Goal: Information Seeking & Learning: Understand process/instructions

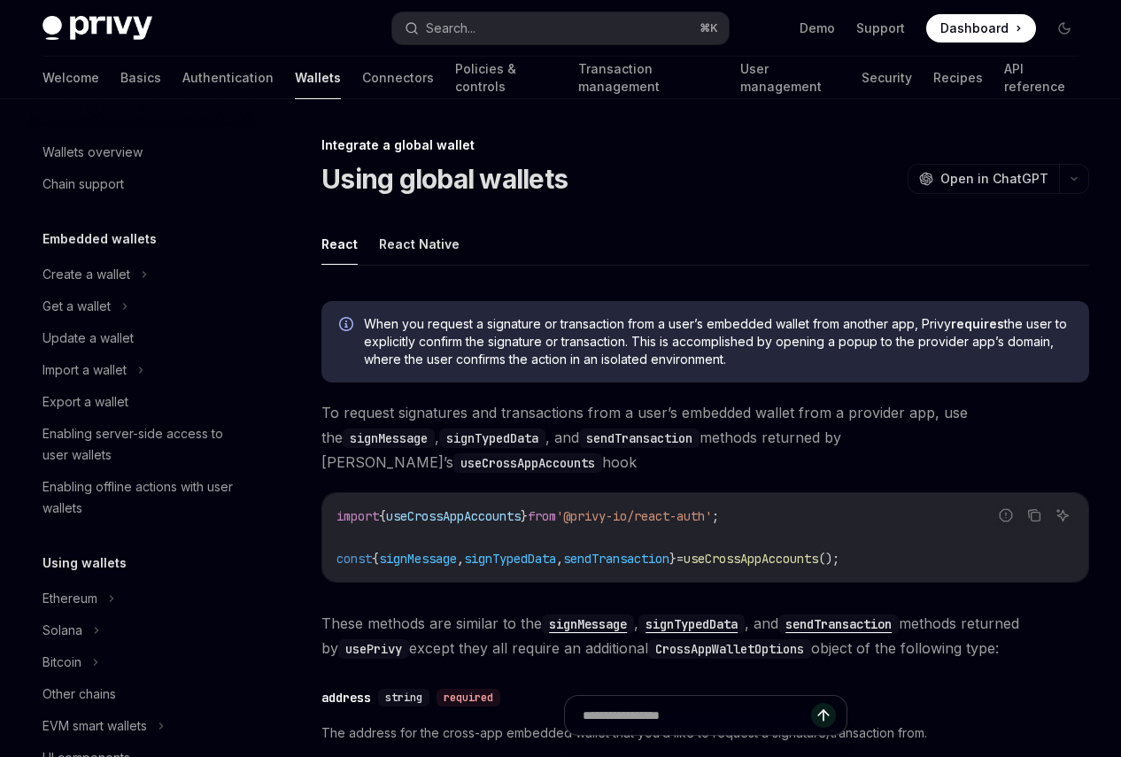
click at [668, 240] on ul "React React Native" at bounding box center [705, 244] width 768 height 42
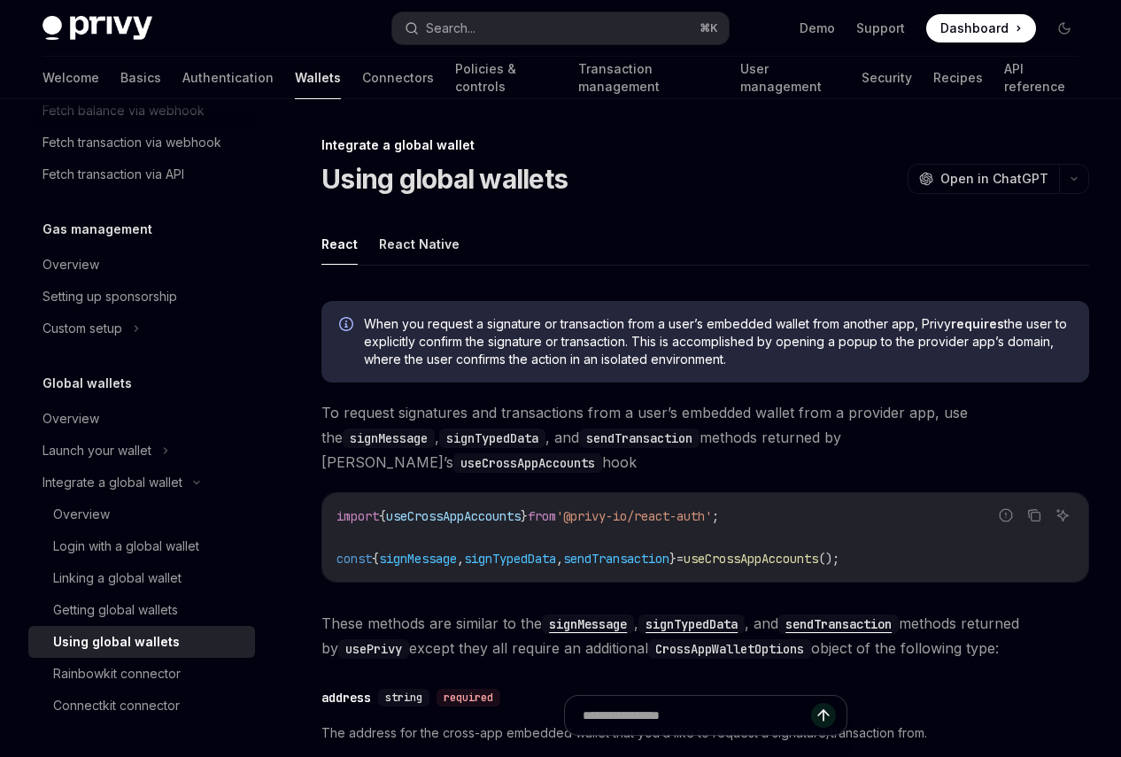
type textarea "*"
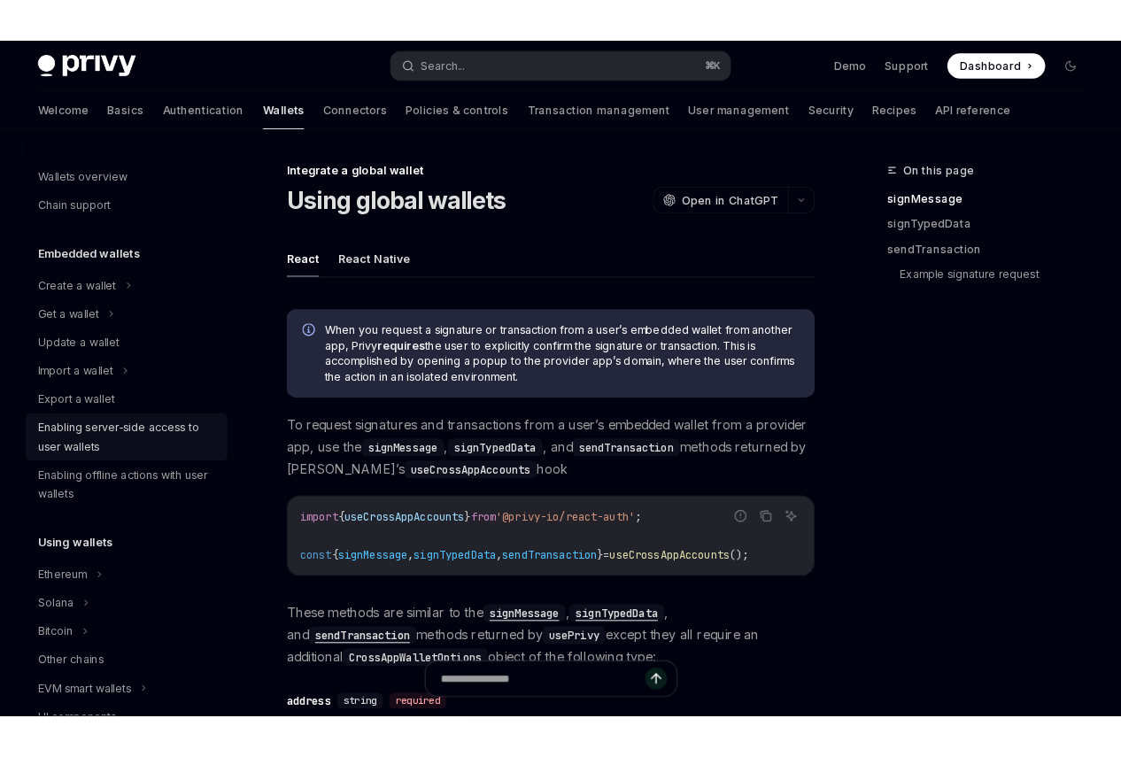
scroll to position [987, 0]
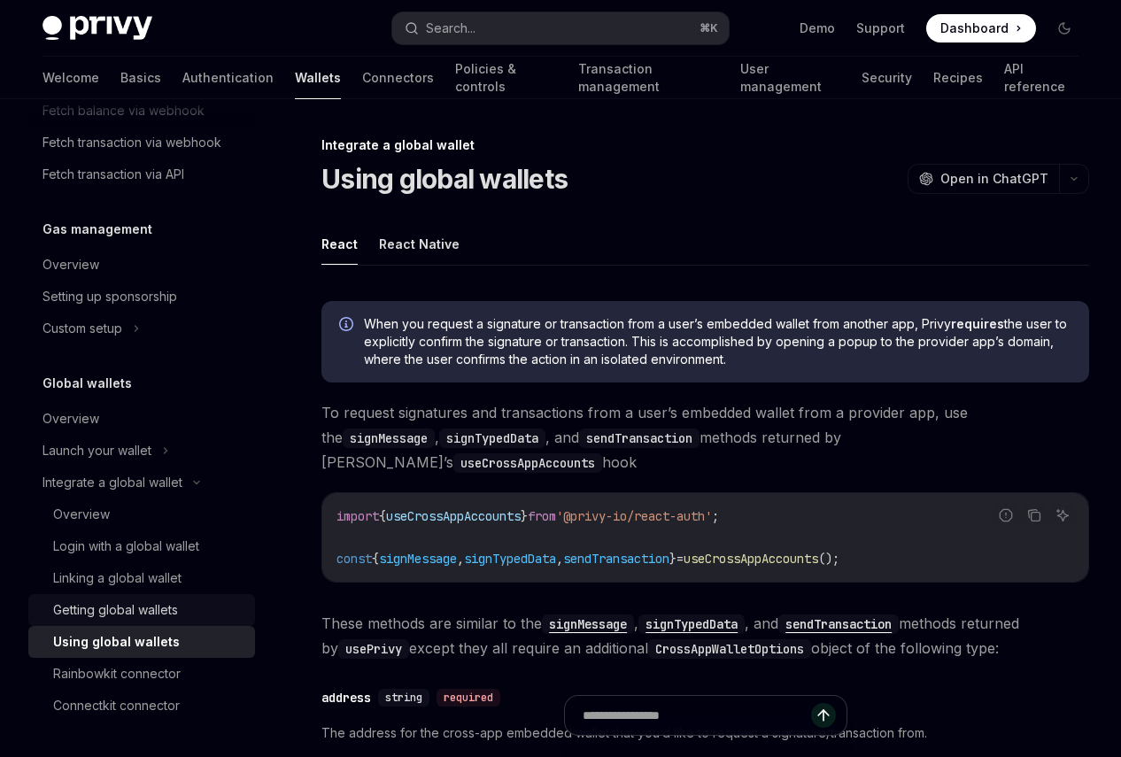
click at [178, 610] on div "Getting global wallets" at bounding box center [115, 609] width 125 height 21
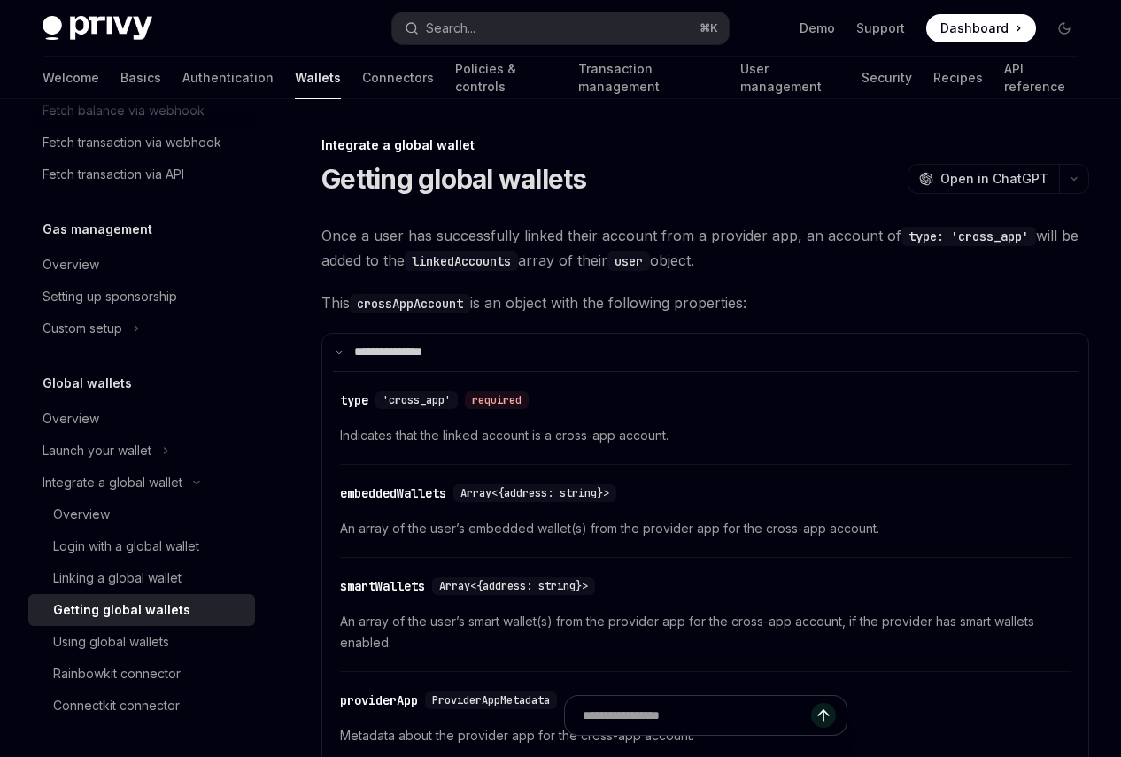
drag, startPoint x: 724, startPoint y: 259, endPoint x: 351, endPoint y: 254, distance: 372.8
click at [357, 256] on span "Once a user has successfully linked their account from a provider app, an accou…" at bounding box center [705, 248] width 768 height 50
click at [745, 261] on span "Once a user has successfully linked their account from a provider app, an accou…" at bounding box center [705, 248] width 768 height 50
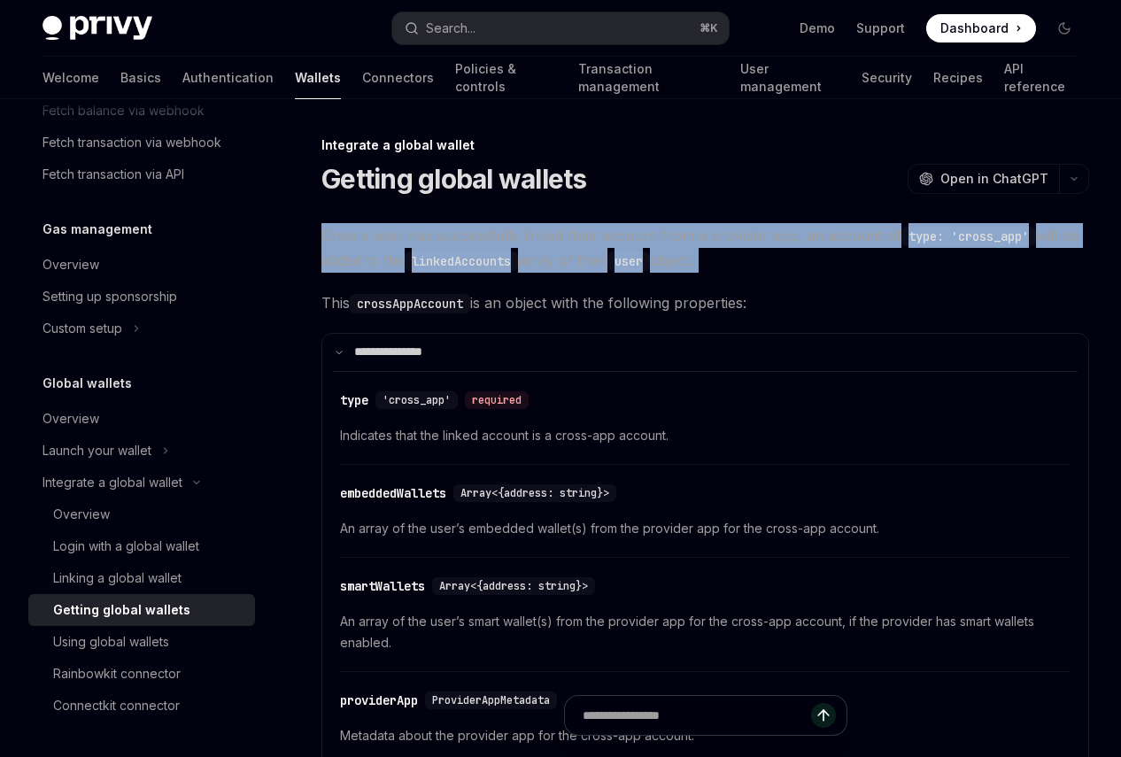
drag, startPoint x: 308, startPoint y: 236, endPoint x: 760, endPoint y: 285, distance: 454.1
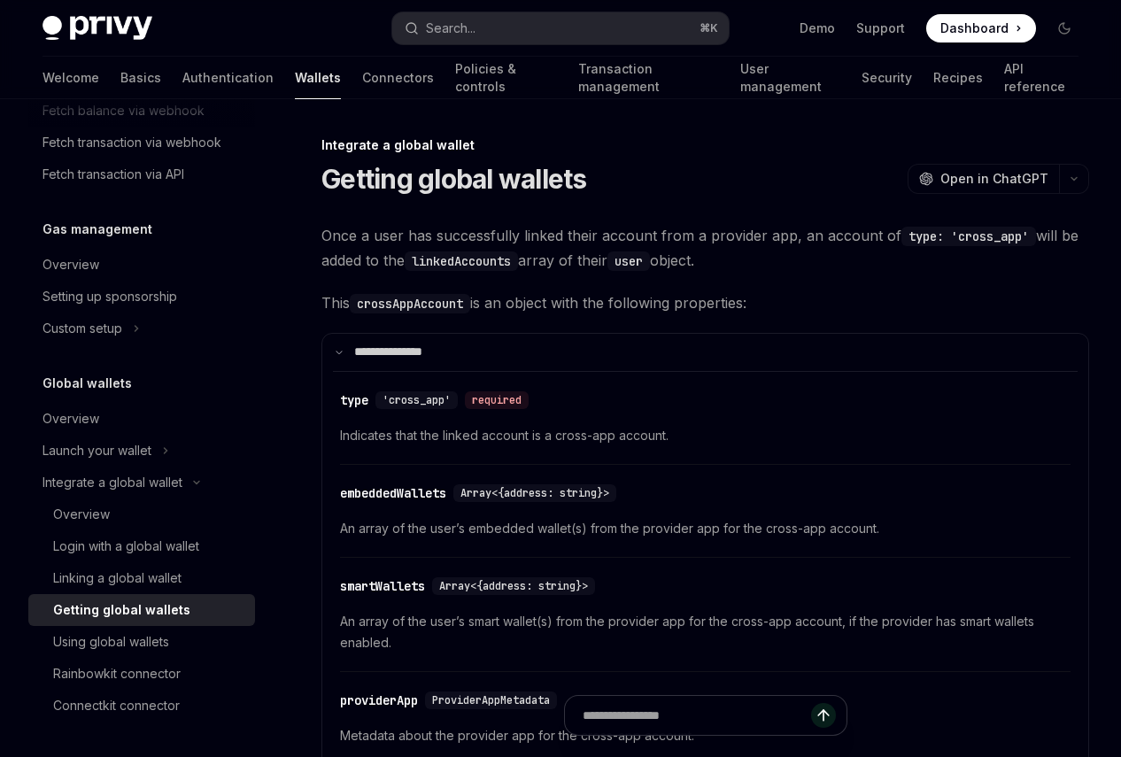
drag, startPoint x: 739, startPoint y: 272, endPoint x: 282, endPoint y: 205, distance: 461.6
click at [732, 259] on span "Once a user has successfully linked their account from a provider app, an accou…" at bounding box center [705, 248] width 768 height 50
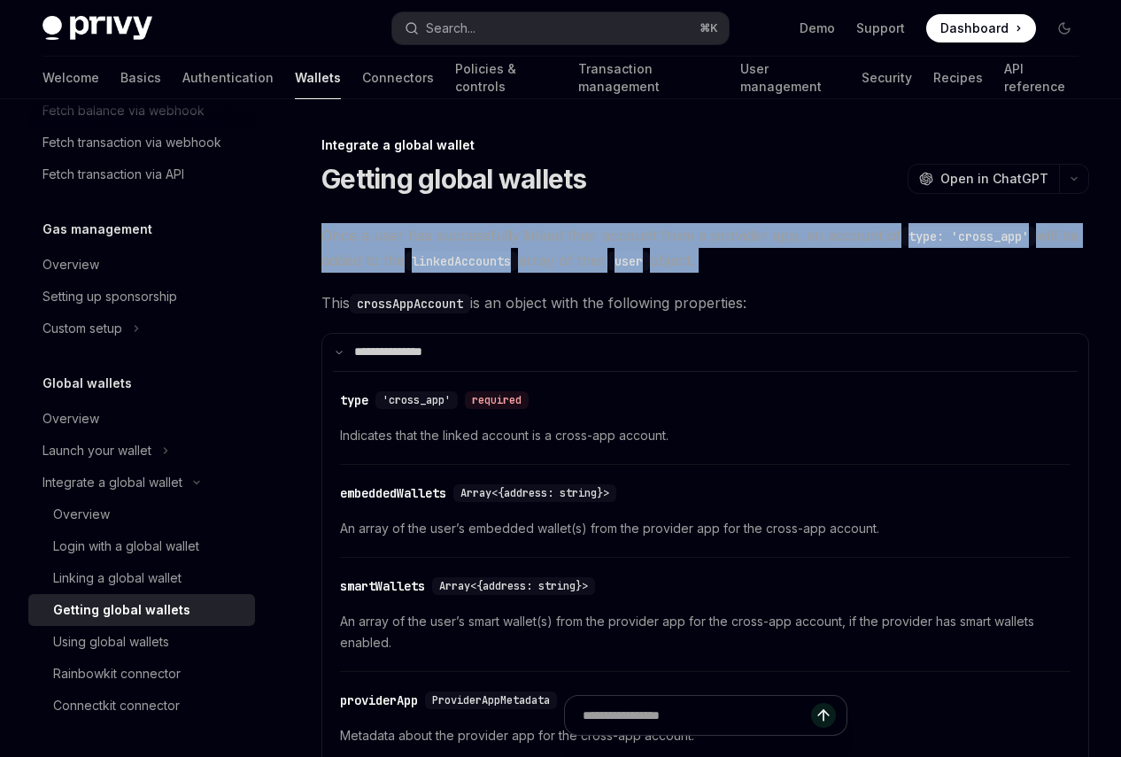
drag, startPoint x: 732, startPoint y: 259, endPoint x: 291, endPoint y: 242, distance: 441.2
click at [759, 264] on span "Once a user has successfully linked their account from a provider app, an accou…" at bounding box center [705, 248] width 768 height 50
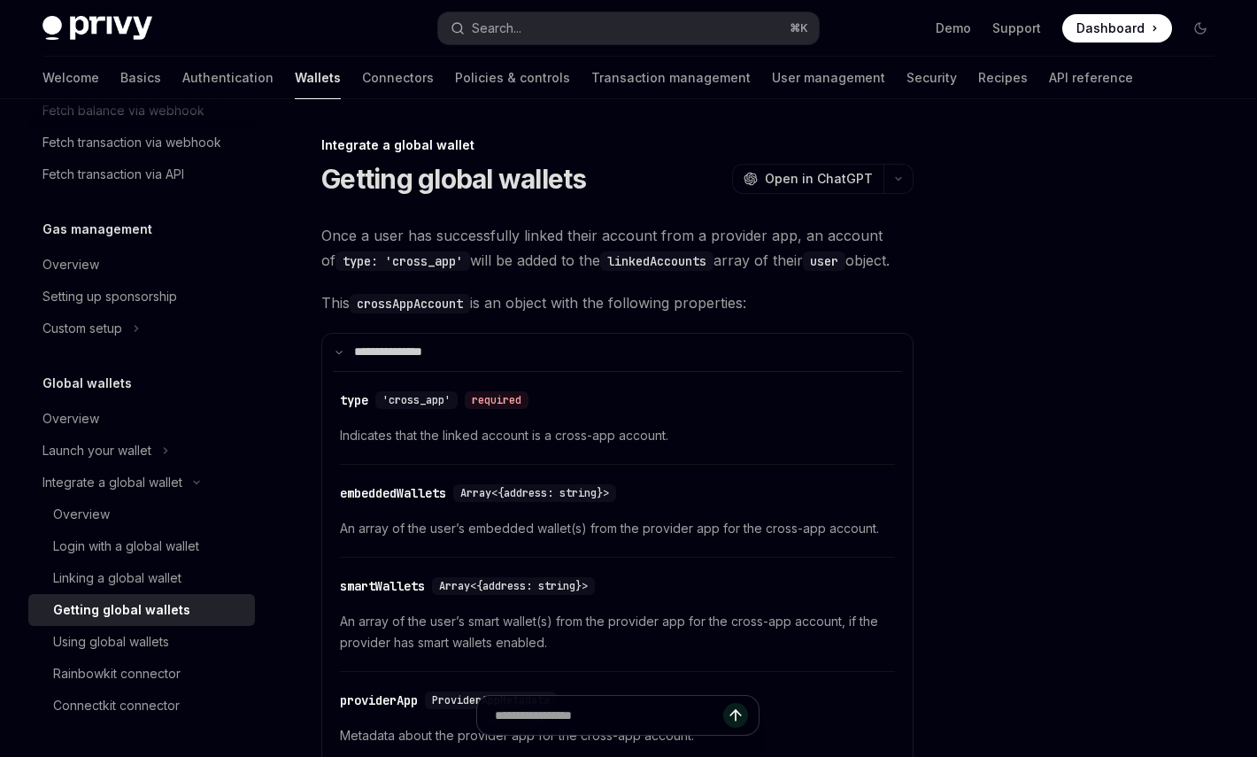
type textarea "*"
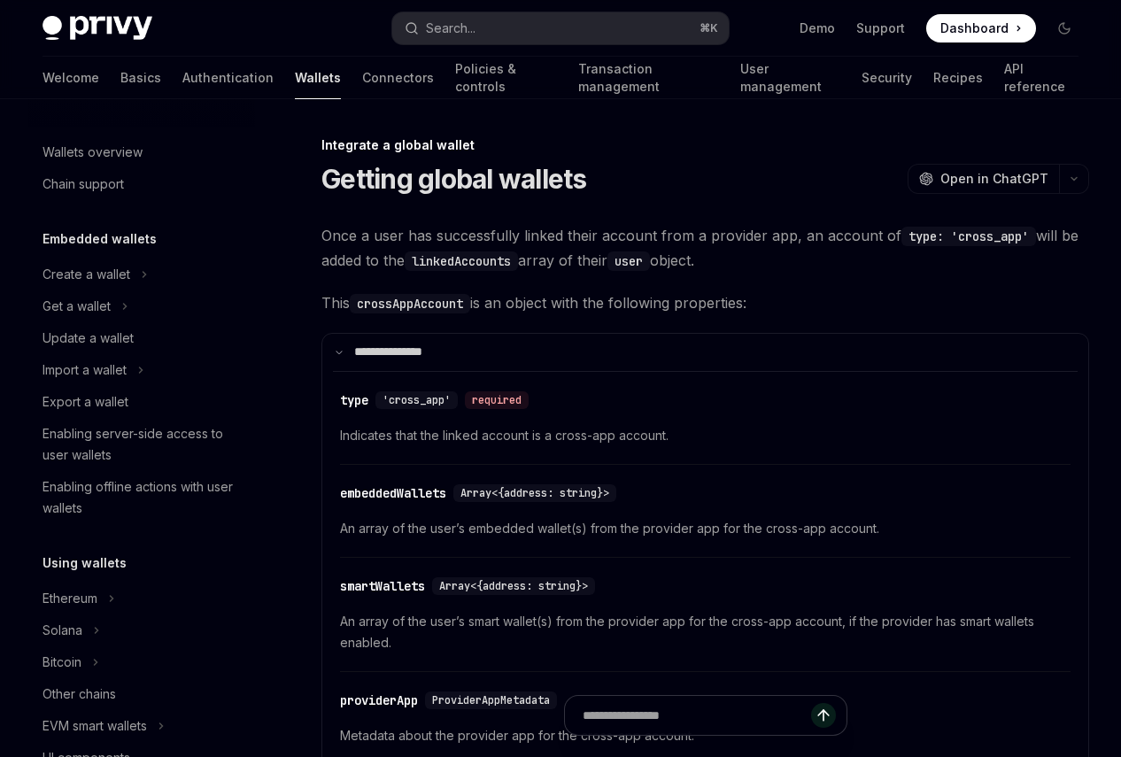
click at [752, 168] on div "Getting global wallets OpenAI Open in ChatGPT" at bounding box center [705, 179] width 768 height 32
click at [771, 177] on div "Getting global wallets OpenAI Open in ChatGPT" at bounding box center [705, 179] width 768 height 32
